Goal: Task Accomplishment & Management: Manage account settings

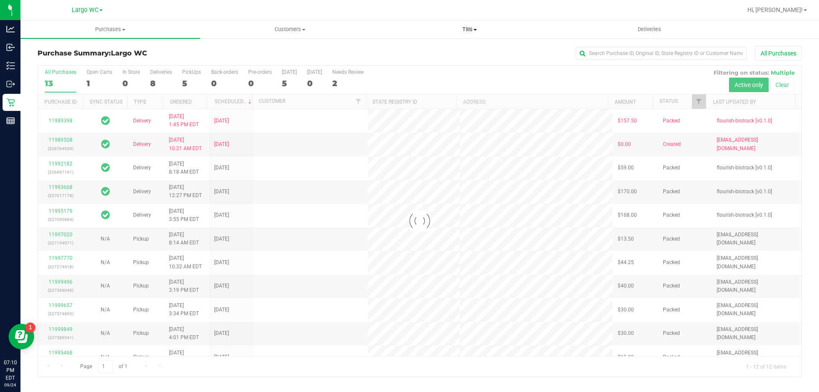
click at [476, 29] on span at bounding box center [474, 30] width 3 height 2
click at [402, 54] on span "Manage tills" at bounding box center [409, 51] width 58 height 7
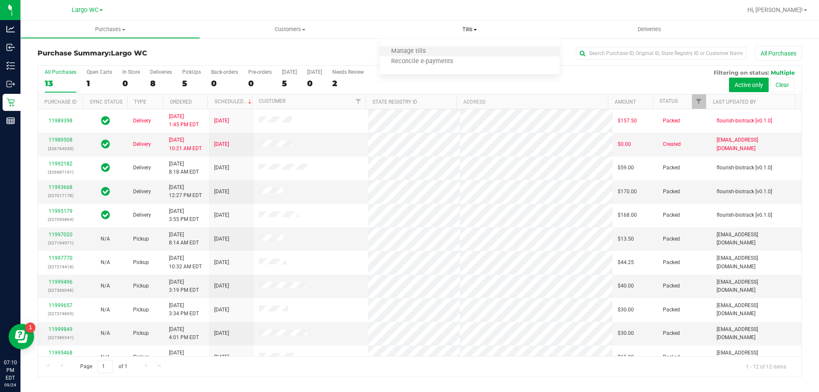
click at [409, 56] on li "Manage tills" at bounding box center [470, 51] width 180 height 10
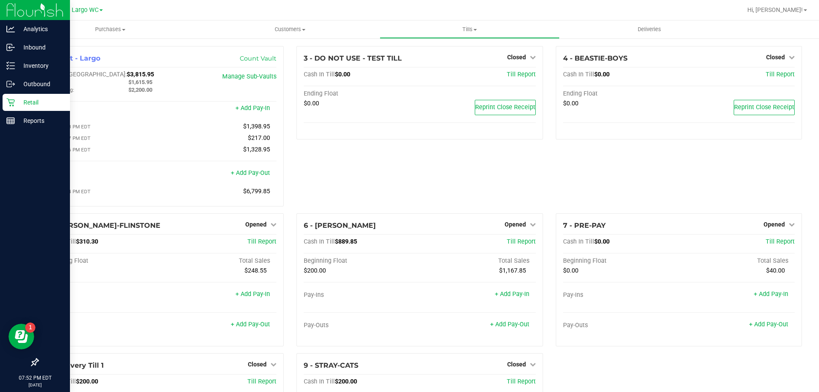
click at [9, 102] on icon at bounding box center [10, 103] width 8 height 8
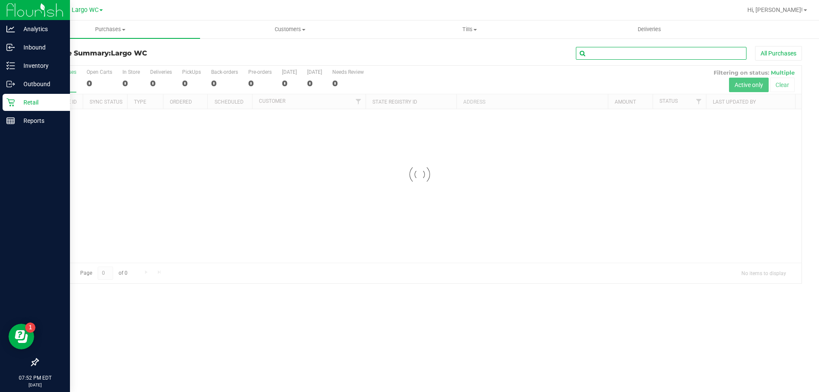
click at [636, 51] on input "text" at bounding box center [661, 53] width 171 height 13
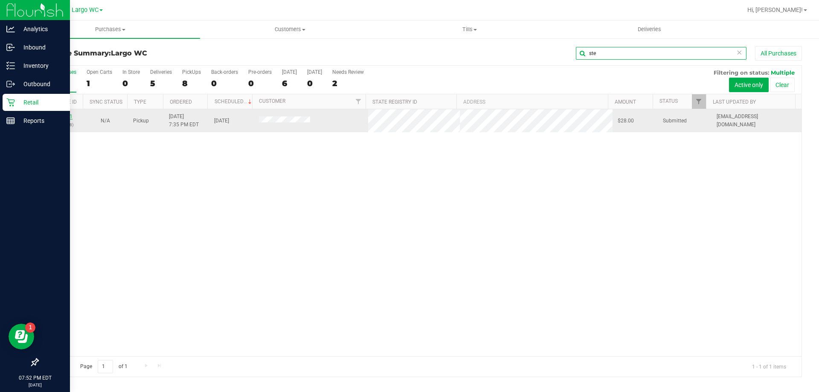
type input "ste"
click at [64, 117] on link "12001331" at bounding box center [61, 116] width 24 height 6
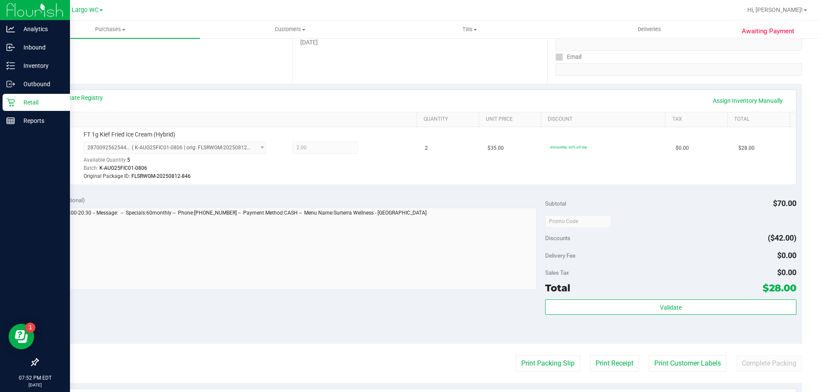
scroll to position [213, 0]
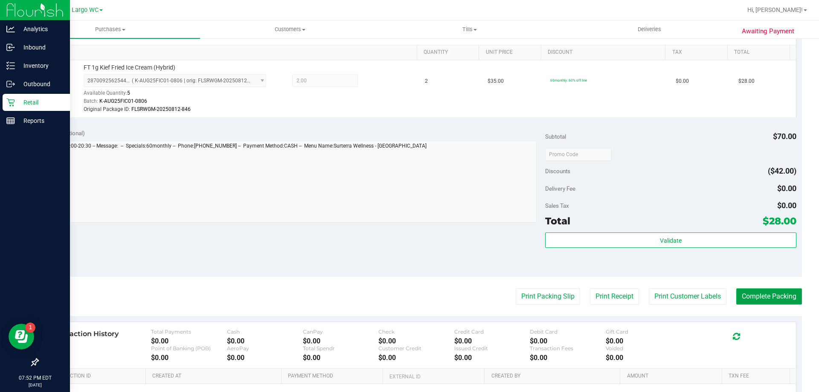
click at [761, 302] on button "Complete Packing" at bounding box center [769, 296] width 66 height 16
